Goal: Task Accomplishment & Management: Use online tool/utility

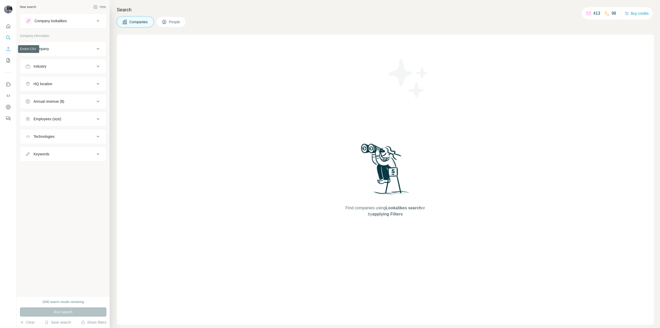
click at [9, 52] on button "Enrich CSV" at bounding box center [8, 48] width 8 height 9
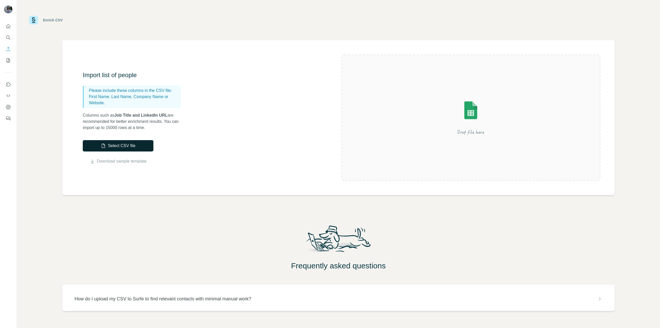
click at [113, 145] on button "Select CSV file" at bounding box center [118, 145] width 71 height 11
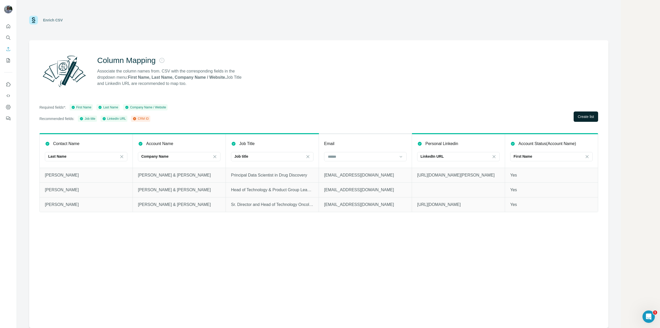
click at [581, 114] on button "Create list" at bounding box center [585, 116] width 24 height 10
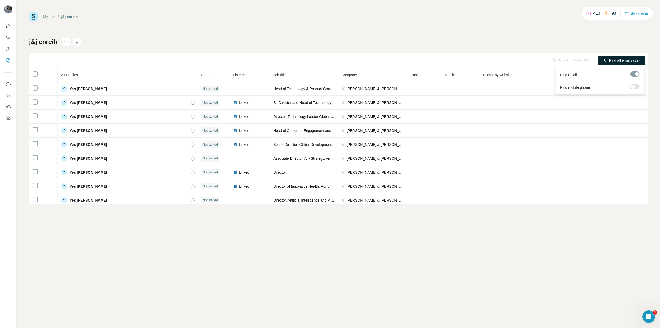
click at [613, 61] on span "Find all emails (29)" at bounding box center [624, 60] width 30 height 5
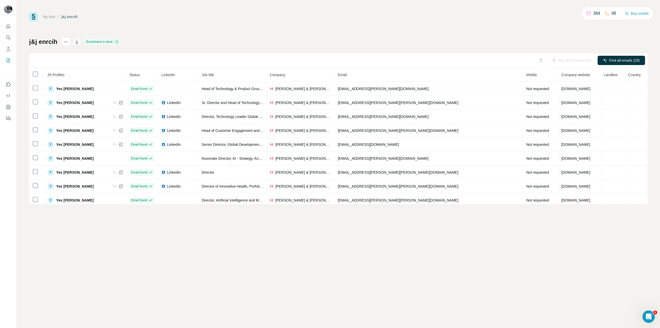
click at [78, 40] on icon "button" at bounding box center [76, 41] width 5 height 5
click at [28, 247] on div "My lists / j&j enrcih 384 98 Buy credits j&j enrcih Enrichment is done Sync all…" at bounding box center [338, 164] width 643 height 328
